Goal: Task Accomplishment & Management: Manage account settings

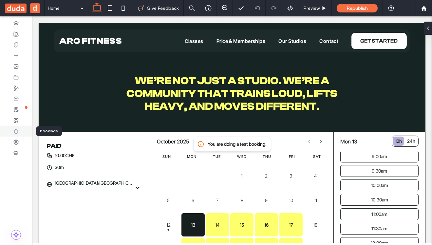
click at [16, 133] on use at bounding box center [16, 131] width 4 height 4
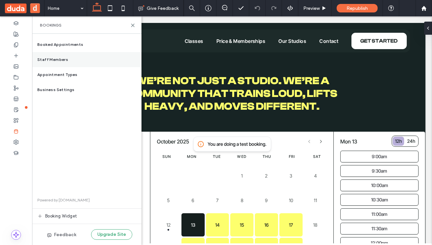
click at [55, 58] on span "Staff Members" at bounding box center [52, 60] width 31 height 6
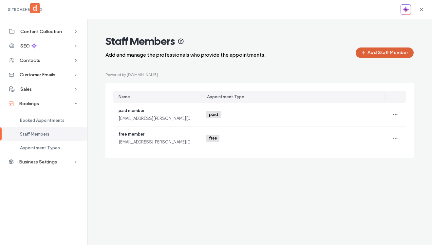
click at [374, 54] on button "Add Staff Member" at bounding box center [385, 53] width 58 height 10
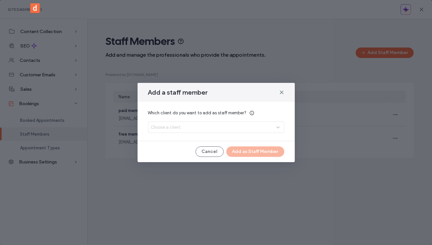
click at [176, 125] on div "Which client do you want to add as staff member? Choose a client" at bounding box center [216, 121] width 136 height 23
click at [176, 130] on span "Choose a client" at bounding box center [166, 127] width 30 height 7
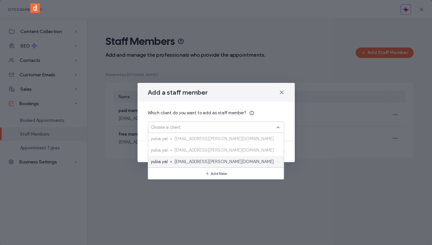
click at [180, 163] on span "[EMAIL_ADDRESS][PERSON_NAME][DOMAIN_NAME]" at bounding box center [226, 162] width 104 height 7
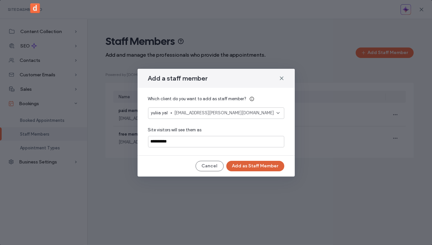
click at [249, 163] on button "Add as Staff Member" at bounding box center [255, 166] width 58 height 10
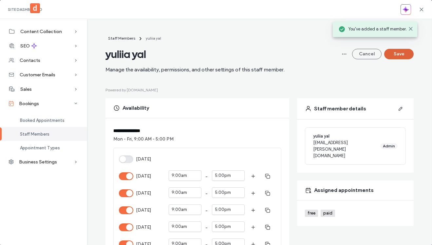
click at [402, 53] on button "Save" at bounding box center [398, 54] width 29 height 10
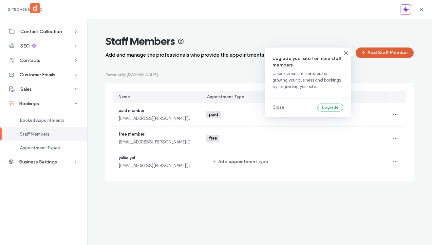
click at [378, 53] on button "Add Staff Member" at bounding box center [385, 53] width 58 height 10
click at [373, 54] on button "Add Staff Member" at bounding box center [385, 53] width 58 height 10
click at [368, 52] on span "button" at bounding box center [364, 53] width 7 height 10
click at [379, 53] on button "Add Staff Member" at bounding box center [385, 53] width 58 height 10
click at [346, 55] on icon at bounding box center [345, 52] width 5 height 5
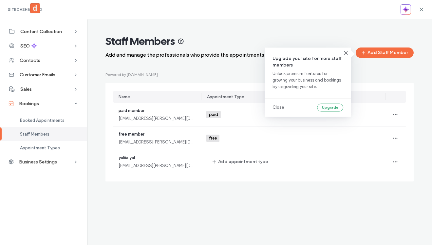
click at [345, 49] on div "Upgrade your site for more staff members Unlock premium features for growing yo…" at bounding box center [308, 82] width 87 height 69
click at [345, 53] on icon at bounding box center [345, 52] width 5 height 5
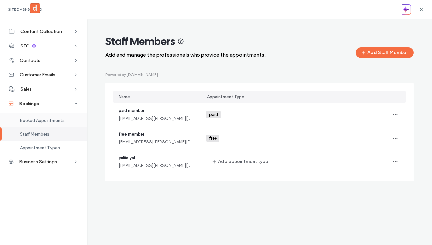
click at [33, 119] on span "Booked Appointments" at bounding box center [42, 120] width 45 height 5
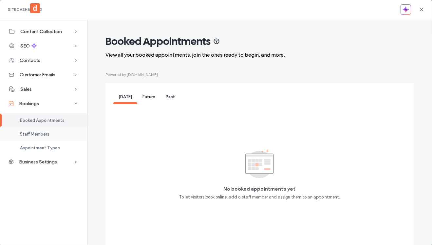
click at [30, 135] on span "Staff Members" at bounding box center [34, 134] width 29 height 5
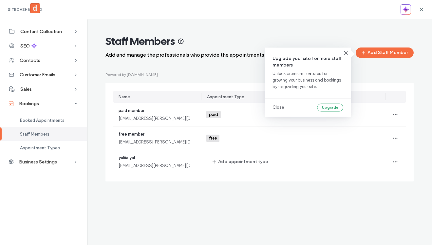
click at [379, 55] on button "Add Staff Member" at bounding box center [385, 53] width 58 height 10
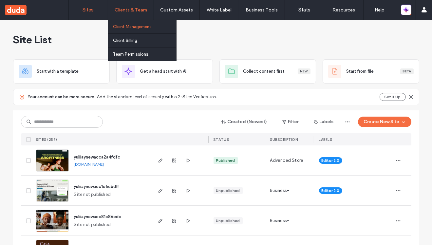
click at [129, 27] on label "Client Management" at bounding box center [132, 26] width 38 height 5
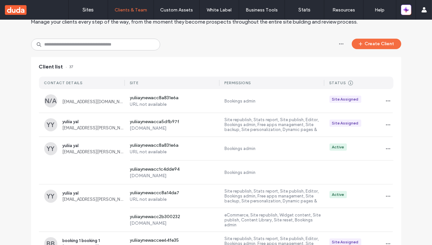
scroll to position [34, 0]
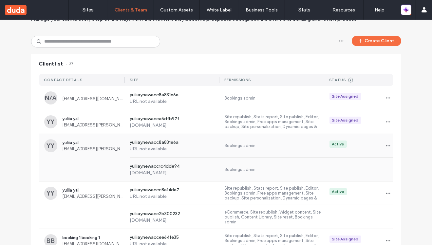
click at [86, 152] on div "YY yuliia yal [EMAIL_ADDRESS][PERSON_NAME][DOMAIN_NAME] yuliiaynewacc8a831e6a U…" at bounding box center [216, 146] width 355 height 24
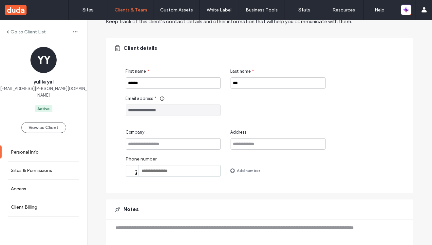
scroll to position [33, 0]
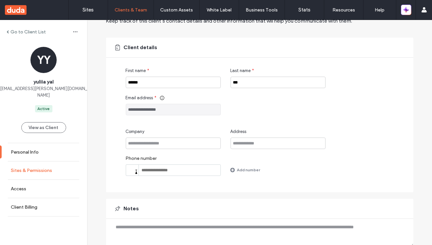
click at [34, 162] on link "Sites & Permissions" at bounding box center [43, 171] width 87 height 18
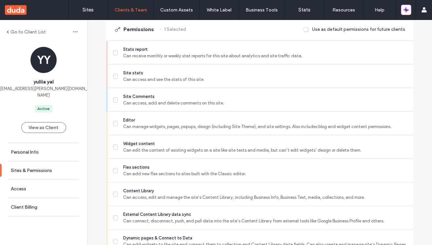
scroll to position [189, 0]
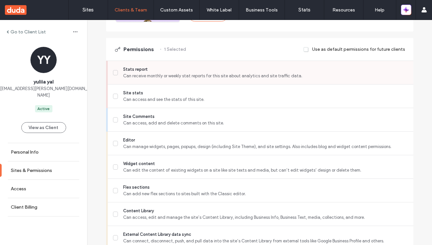
click at [238, 64] on div "Stats report Can receive monthly or weekly stat reports for this site about ana…" at bounding box center [263, 72] width 301 height 23
click at [240, 90] on span "Site stats" at bounding box center [265, 93] width 285 height 7
click at [237, 74] on span "Can receive monthly or weekly stat reports for this site about analytics and si…" at bounding box center [265, 76] width 285 height 7
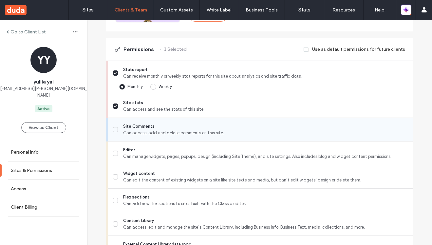
click at [231, 131] on span "Can access, add and delete comments on this site." at bounding box center [265, 133] width 285 height 7
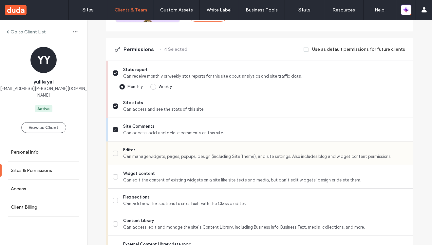
click at [233, 159] on span "Can manage widgets, pages, popups, design (including Site Theme), and site sett…" at bounding box center [265, 156] width 285 height 7
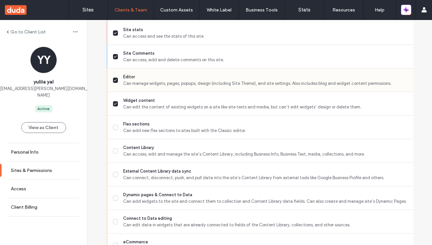
scroll to position [265, 0]
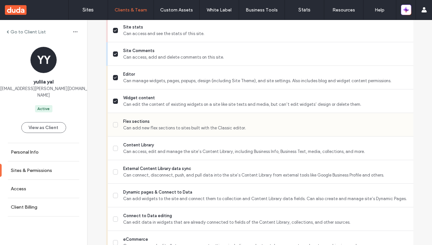
click at [230, 126] on span "Can add new flex sections to sites built with the Classic editor." at bounding box center [265, 128] width 285 height 7
click at [230, 157] on div "Content Library Can access, edit and manage the site’s Content Library, includi…" at bounding box center [263, 148] width 301 height 23
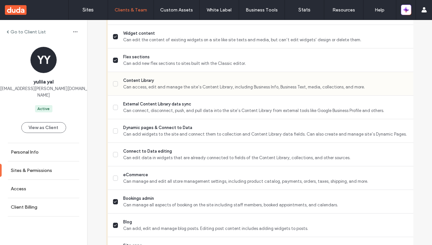
scroll to position [331, 0]
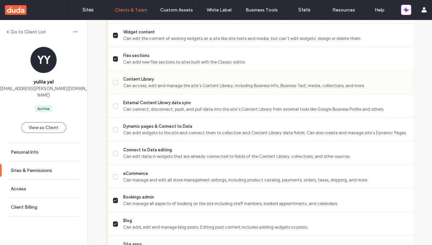
click at [230, 83] on span "Can access, edit and manage the site’s Content Library, including Business Info…" at bounding box center [265, 86] width 285 height 7
click at [230, 106] on span "Can connect, disconnect, push, and pull data into the site’s Content Library fr…" at bounding box center [265, 109] width 285 height 7
click at [230, 127] on span "Dynamic pages & Connect to Data" at bounding box center [265, 126] width 285 height 7
click at [229, 170] on span "eCommerce" at bounding box center [265, 173] width 285 height 7
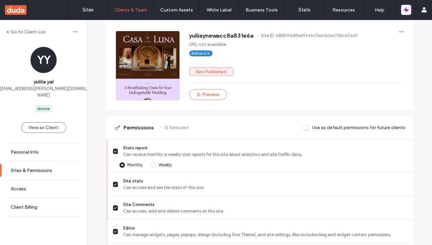
scroll to position [0, 0]
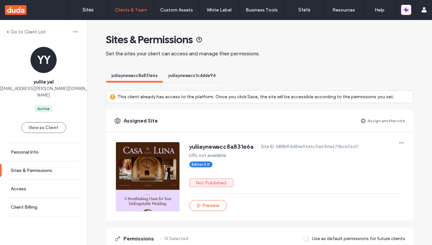
click at [376, 120] on label "Assign another site" at bounding box center [387, 120] width 38 height 11
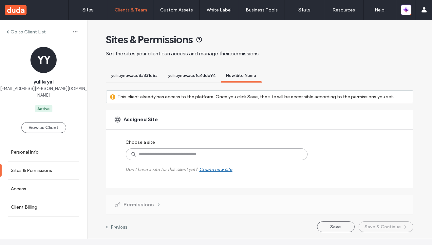
click at [211, 158] on input at bounding box center [217, 154] width 182 height 12
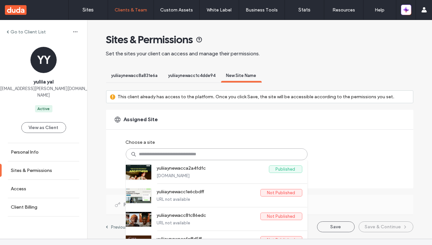
paste input "**********"
type input "**********"
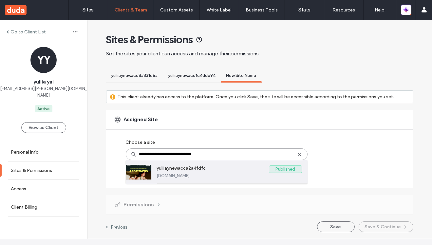
click at [205, 173] on label "yuliiaynewacca2a4fdfc" at bounding box center [213, 170] width 112 height 8
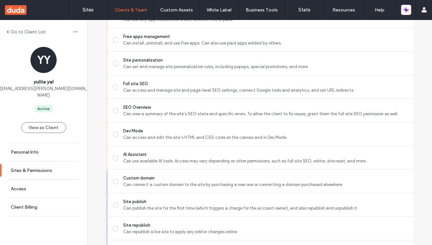
scroll to position [638, 0]
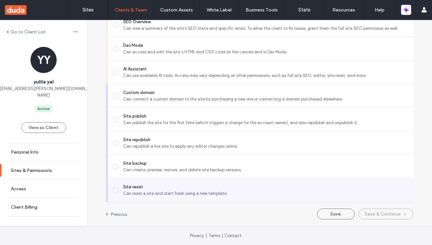
click at [182, 194] on span "Can reset a site and start fresh using a new template." at bounding box center [265, 193] width 285 height 7
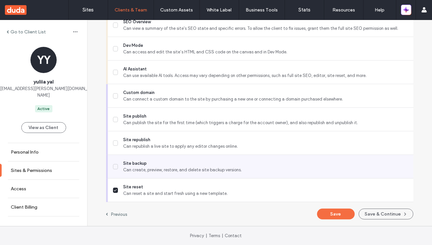
click at [184, 166] on span "Site backup" at bounding box center [265, 163] width 285 height 7
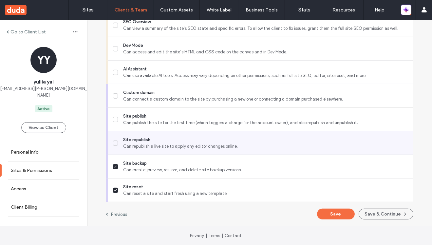
click at [181, 138] on span "Site republish" at bounding box center [265, 140] width 285 height 7
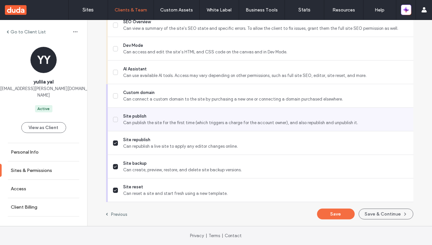
click at [181, 115] on span "Site publish" at bounding box center [265, 116] width 285 height 7
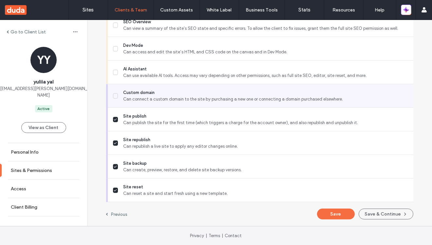
click at [181, 96] on span "Can connect a custom domain to the site by purchasing a new one or connecting a…" at bounding box center [265, 99] width 285 height 7
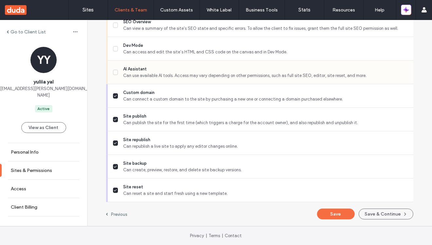
click at [177, 74] on span "Can use available AI tools. Access may vary depending on other permissions, suc…" at bounding box center [265, 75] width 285 height 7
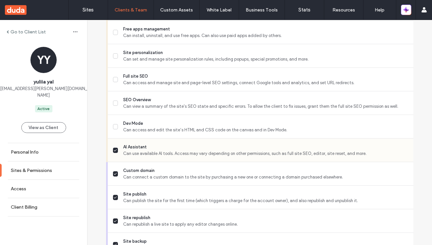
scroll to position [553, 0]
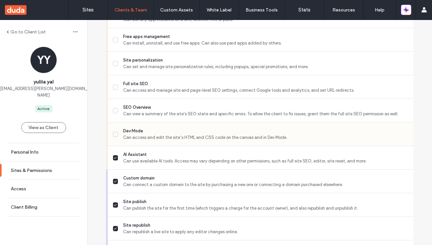
click at [164, 140] on span "Can access and edit the site’s HTML and CSS code on the canvas and in Dev Mode." at bounding box center [265, 137] width 285 height 7
click at [166, 109] on span "SEO Overview" at bounding box center [265, 107] width 285 height 7
click at [163, 88] on span "Can access and manage site and page-level SEO settings, connect Google tools an…" at bounding box center [265, 90] width 285 height 7
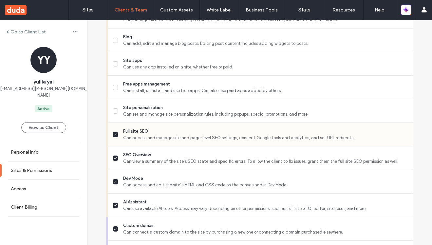
scroll to position [500, 0]
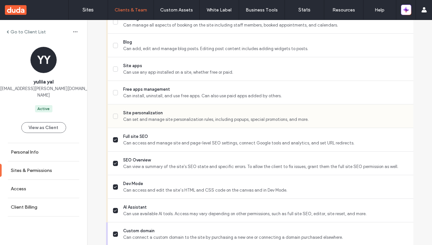
click at [158, 115] on span "Site personalization" at bounding box center [265, 113] width 285 height 7
click at [159, 90] on span "Free apps management" at bounding box center [265, 89] width 285 height 7
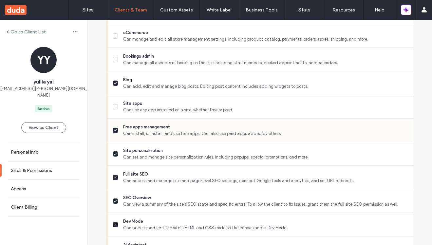
scroll to position [453, 0]
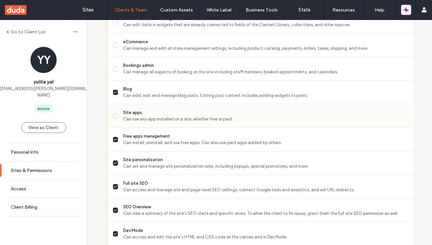
click at [158, 116] on span "Can use any app installed on a site, whether free or paid." at bounding box center [265, 119] width 285 height 7
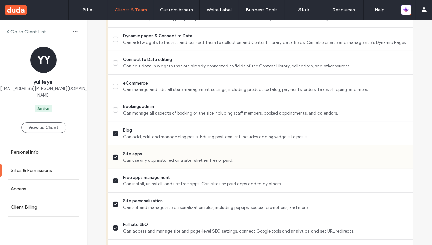
scroll to position [409, 0]
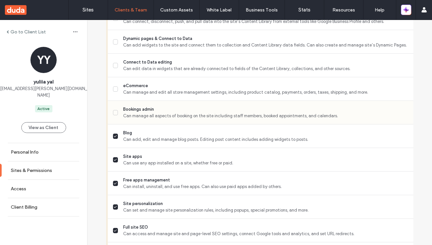
click at [157, 111] on span "Bookings admin" at bounding box center [265, 109] width 285 height 7
click at [156, 78] on div "eCommerce Can manage and edit all store management settings, including product …" at bounding box center [263, 88] width 301 height 23
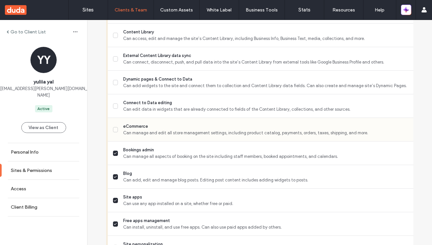
scroll to position [364, 0]
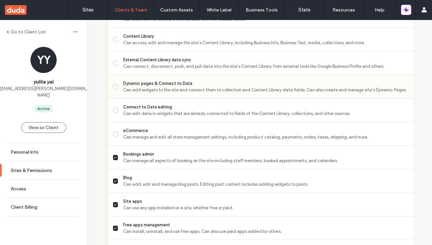
click at [154, 87] on span "Can add widgets to the site and connect them to collection and Content Library …" at bounding box center [265, 90] width 285 height 7
click at [154, 110] on span "Can edit data in widgets that are already connected to fields of the Content Li…" at bounding box center [265, 113] width 285 height 7
click at [148, 80] on span "Dynamic pages & Connect to Data" at bounding box center [265, 83] width 285 height 7
click at [148, 138] on span "Can manage and edit all store management settings, including product catalog, p…" at bounding box center [265, 137] width 285 height 7
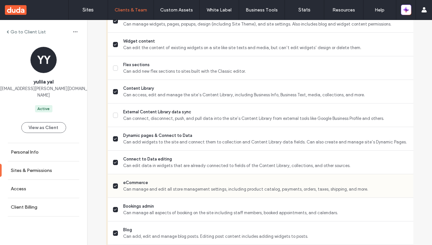
scroll to position [308, 0]
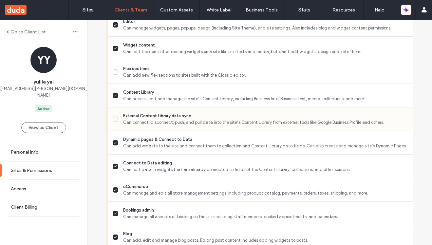
click at [149, 127] on div "External Content Library data sync Can connect, disconnect, push, and pull data…" at bounding box center [263, 119] width 301 height 23
click at [151, 79] on div "Flex sections Can add new flex sections to sites built with the Classic editor." at bounding box center [263, 71] width 301 height 23
click at [151, 120] on span "Can connect, disconnect, push, and pull data into the site’s Content Library fr…" at bounding box center [265, 122] width 285 height 7
click at [153, 67] on span "Flex sections" at bounding box center [265, 69] width 285 height 7
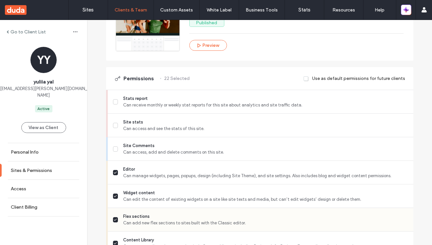
scroll to position [153, 0]
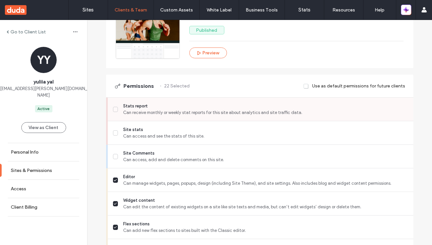
click at [148, 113] on span "Can receive monthly or weekly stat reports for this site about analytics and si…" at bounding box center [265, 112] width 285 height 7
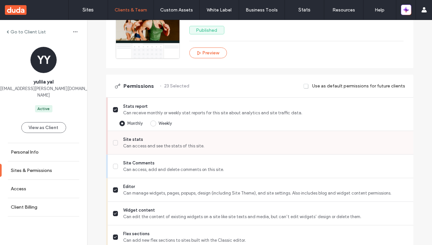
click at [143, 146] on span "Can access and see the stats of this site." at bounding box center [265, 146] width 285 height 7
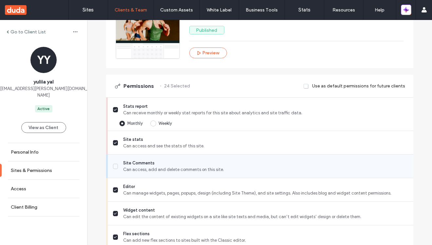
click at [144, 169] on span "Can access, add and delete comments on this site." at bounding box center [265, 170] width 285 height 7
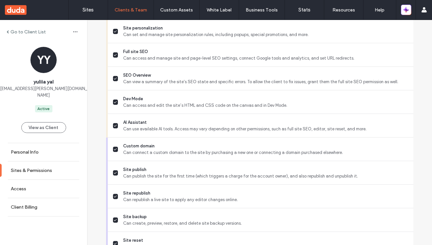
scroll to position [648, 0]
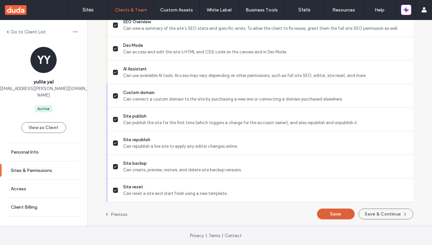
click at [334, 215] on button "Save" at bounding box center [336, 214] width 38 height 11
click at [330, 213] on button "Save" at bounding box center [336, 214] width 38 height 11
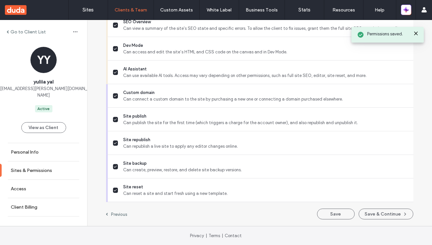
click at [16, 33] on label "Go to Client List" at bounding box center [27, 32] width 35 height 6
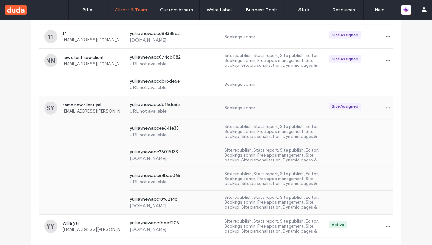
scroll to position [715, 0]
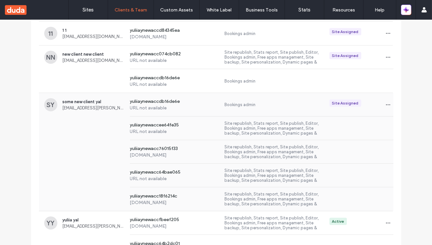
click at [207, 112] on div "yuliiaynewaccdb16de6e URL not available Bookings admin Site Assigned" at bounding box center [259, 104] width 269 height 23
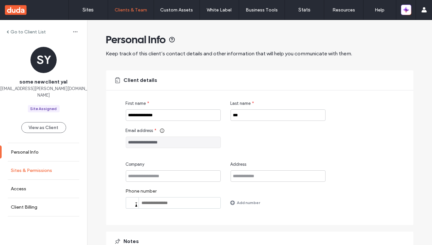
click at [49, 168] on label "Sites & Permissions" at bounding box center [31, 171] width 41 height 6
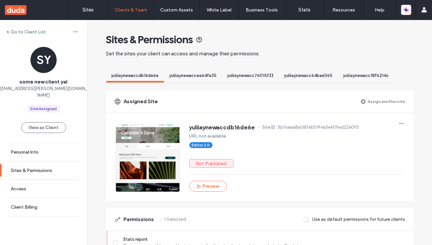
click at [374, 99] on label "Assign another site" at bounding box center [387, 101] width 38 height 11
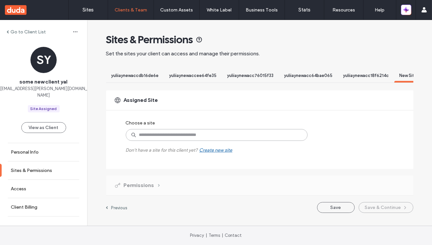
click at [210, 141] on input at bounding box center [217, 135] width 182 height 12
paste input "**********"
type input "**********"
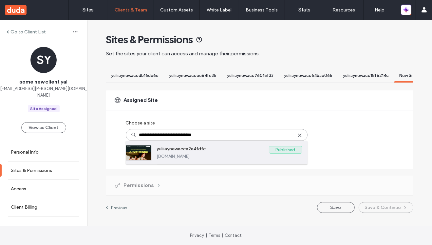
click at [199, 154] on label "yuliiaynewacca2a4fdfc" at bounding box center [213, 150] width 112 height 8
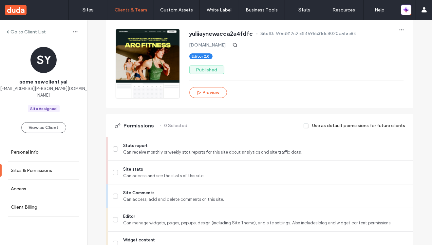
scroll to position [96, 0]
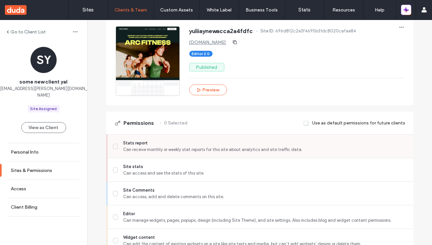
click at [182, 153] on span "Can receive monthly or weekly stat reports for this site about analytics and si…" at bounding box center [265, 150] width 285 height 7
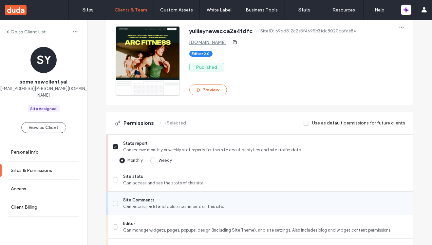
click at [173, 197] on div "Site Comments Can access, add and delete comments on this site." at bounding box center [263, 203] width 301 height 23
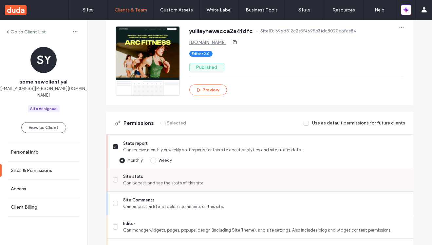
click at [172, 186] on span "Can access and see the stats of this site." at bounding box center [265, 183] width 285 height 7
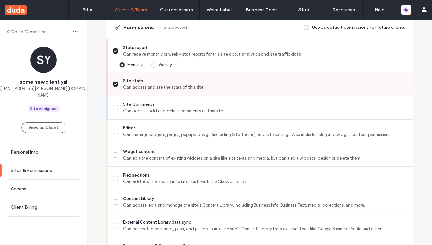
scroll to position [208, 0]
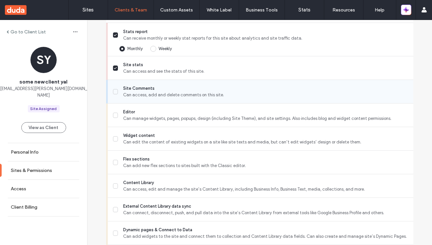
click at [168, 98] on span "Can access, add and delete comments on this site." at bounding box center [265, 95] width 285 height 7
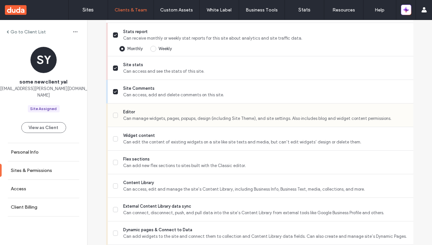
click at [163, 122] on span "Can manage widgets, pages, popups, design (including Site Theme), and site sett…" at bounding box center [265, 118] width 285 height 7
click at [150, 168] on span "Can add new flex sections to sites built with the Classic editor." at bounding box center [265, 166] width 285 height 7
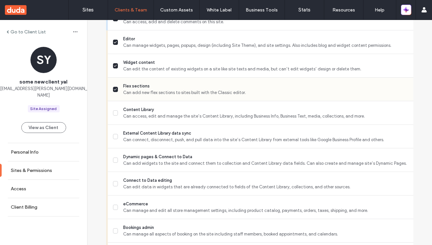
scroll to position [287, 0]
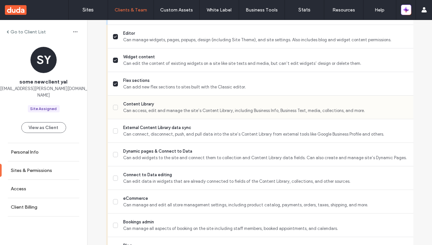
click at [152, 108] on span "Content Library" at bounding box center [265, 104] width 285 height 7
click at [151, 143] on div "External Content Library data sync Can connect, disconnect, push, and pull data…" at bounding box center [263, 130] width 301 height 23
click at [140, 138] on span "Can connect, disconnect, push, and pull data into the site’s Content Library fr…" at bounding box center [265, 134] width 285 height 7
click at [140, 161] on span "Can add widgets to the site and connect them to collection and Content Library …" at bounding box center [265, 158] width 285 height 7
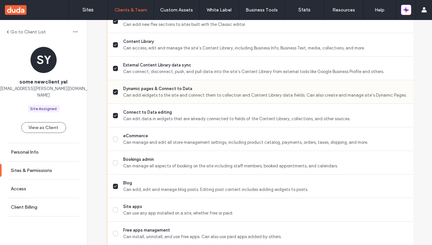
scroll to position [352, 0]
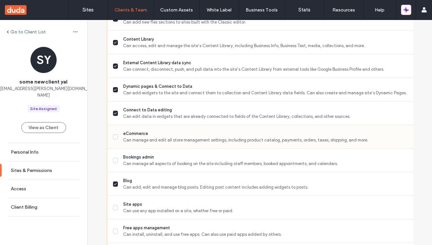
click at [143, 137] on span "eCommerce" at bounding box center [265, 133] width 285 height 7
click at [143, 167] on span "Can manage all aspects of booking on the site including staff members, booked a…" at bounding box center [265, 164] width 285 height 7
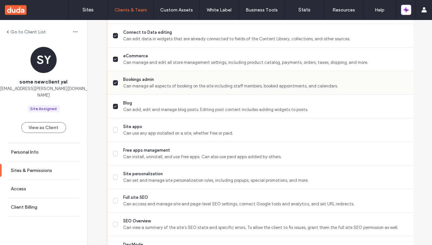
scroll to position [433, 0]
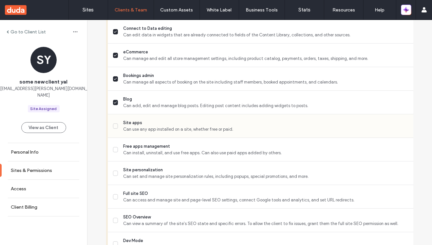
click at [148, 138] on div "Site apps Can use any app installed on a site, whether free or paid." at bounding box center [263, 125] width 301 height 23
click at [148, 126] on span "Site apps" at bounding box center [265, 123] width 285 height 7
click at [148, 150] on span "Free apps management" at bounding box center [265, 146] width 285 height 7
click at [148, 180] on span "Can set and manage site personalization rules, including popups, special promot…" at bounding box center [265, 176] width 285 height 7
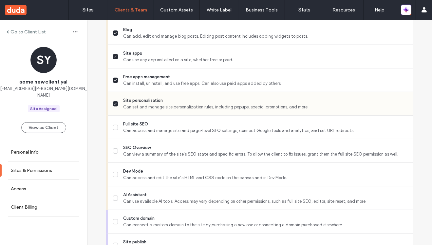
scroll to position [507, 0]
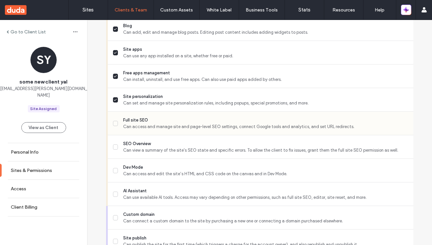
click at [153, 130] on span "Can access and manage site and page-level SEO settings, connect Google tools an…" at bounding box center [265, 127] width 285 height 7
click at [152, 147] on span "SEO Overview" at bounding box center [265, 144] width 285 height 7
click at [152, 171] on span "Dev Mode" at bounding box center [265, 167] width 285 height 7
click at [153, 194] on span "AI Assistant" at bounding box center [265, 191] width 285 height 7
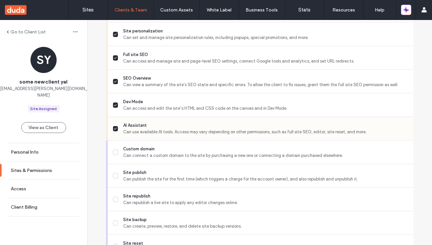
scroll to position [574, 0]
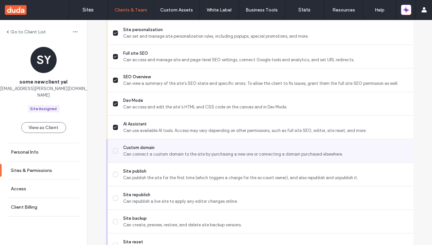
click at [153, 158] on span "Can connect a custom domain to the site by purchasing a new one or connecting a…" at bounding box center [265, 154] width 285 height 7
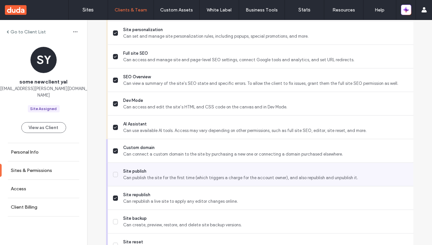
click at [152, 186] on div "Site publish Can publish the site for the first time (which triggers a charge f…" at bounding box center [263, 174] width 301 height 23
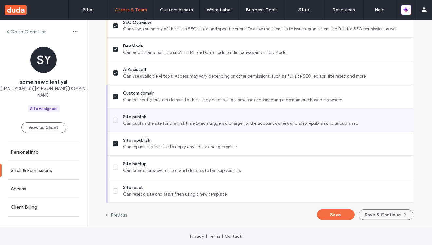
scroll to position [634, 0]
click at [150, 120] on span "Can publish the site for the first time (which triggers a charge for the accoun…" at bounding box center [265, 122] width 285 height 7
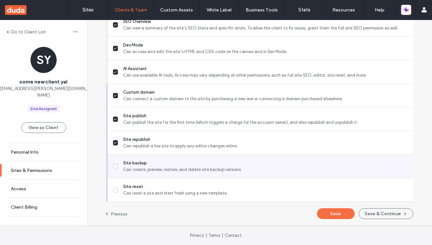
click at [148, 164] on span "Site backup" at bounding box center [265, 163] width 285 height 7
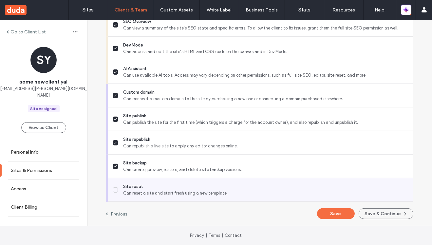
click at [148, 196] on span "Can reset a site and start fresh using a new template." at bounding box center [265, 193] width 285 height 7
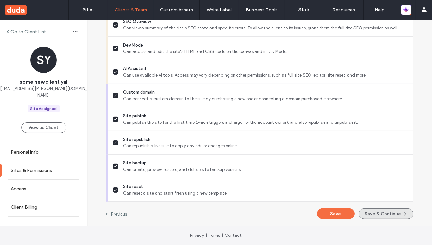
click at [380, 215] on button "Save & Continue" at bounding box center [386, 213] width 55 height 11
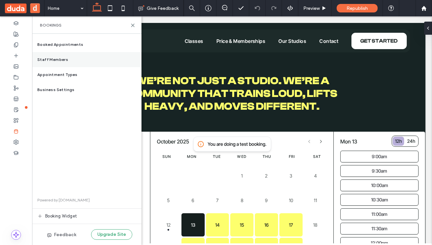
click at [68, 60] on div "Staff Members" at bounding box center [86, 59] width 109 height 15
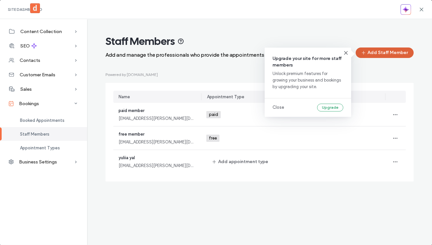
click at [387, 53] on button "Add Staff Member" at bounding box center [385, 53] width 58 height 10
click at [383, 53] on button "Add Staff Member" at bounding box center [385, 53] width 58 height 10
